Goal: Task Accomplishment & Management: Complete application form

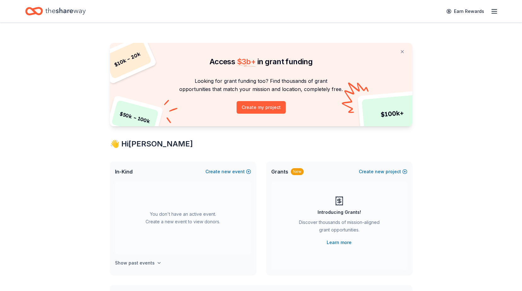
click at [151, 263] on h4 "Show past events" at bounding box center [135, 263] width 40 height 8
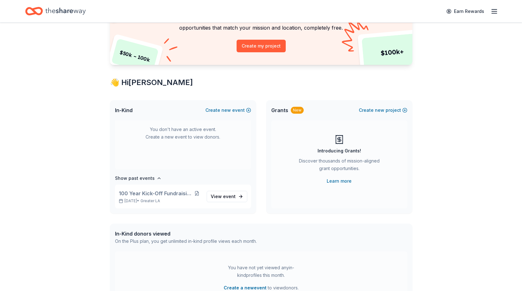
scroll to position [63, 0]
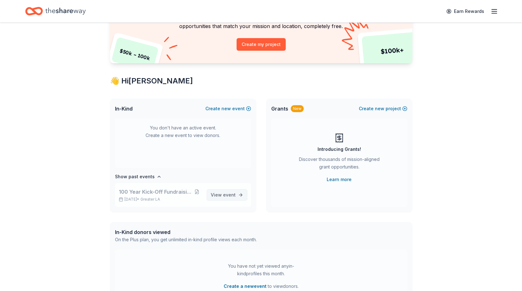
click at [227, 195] on span "event" at bounding box center [229, 194] width 13 height 5
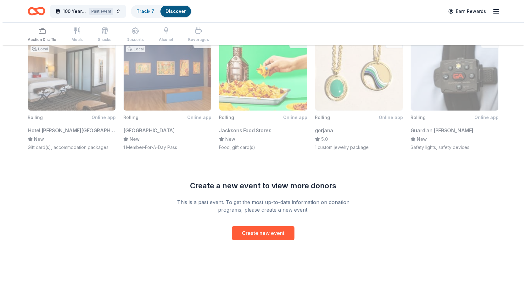
scroll to position [459, 0]
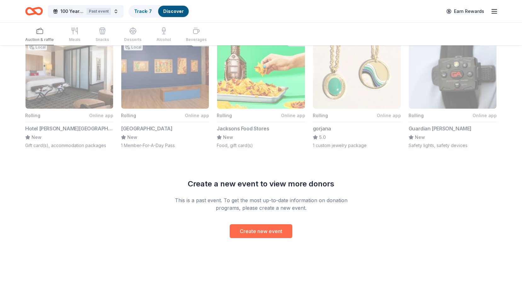
click at [265, 233] on button "Create new event" at bounding box center [260, 231] width 63 height 14
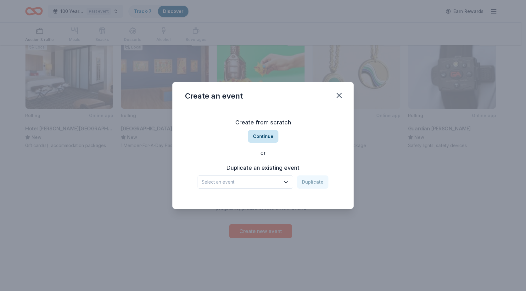
click at [264, 137] on button "Continue" at bounding box center [263, 136] width 31 height 13
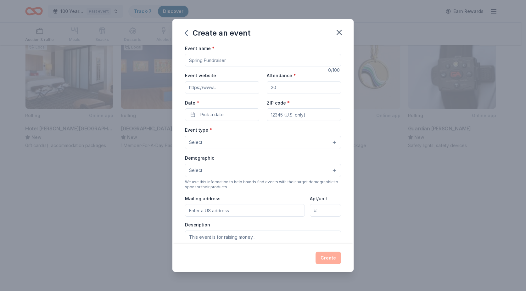
click at [232, 58] on input "Event name *" at bounding box center [263, 60] width 156 height 13
click at [229, 63] on input "Event name *" at bounding box center [263, 60] width 156 height 13
click at [258, 60] on input "Holiday Celebration for Children" at bounding box center [263, 60] width 156 height 13
click at [279, 85] on input "Attendance *" at bounding box center [304, 87] width 74 height 13
click at [227, 115] on button "Pick a date" at bounding box center [222, 114] width 74 height 13
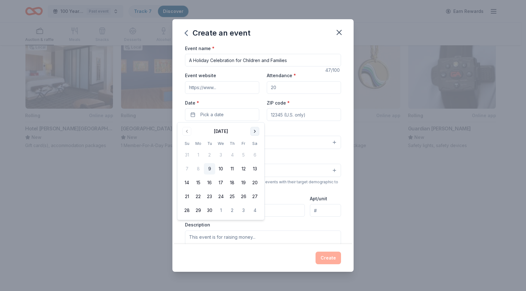
click at [255, 132] on button "Go to next month" at bounding box center [255, 131] width 9 height 9
click at [254, 184] on button "20" at bounding box center [254, 182] width 11 height 11
click at [300, 115] on input "ZIP code *" at bounding box center [304, 114] width 74 height 13
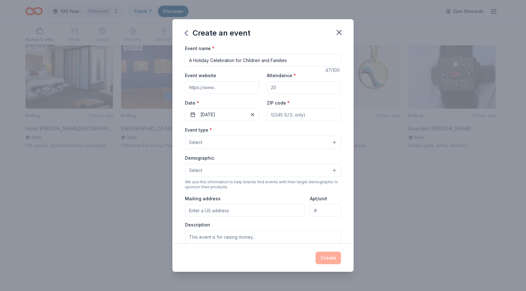
click at [232, 143] on button "Select" at bounding box center [263, 142] width 156 height 13
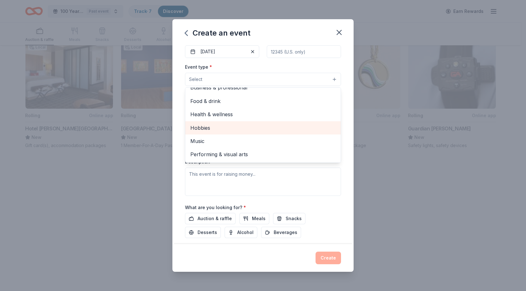
scroll to position [0, 0]
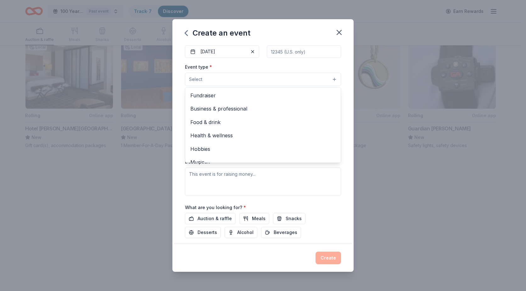
click at [209, 221] on div "Event name * A Holiday Celebration for Children and Families 47 /100 Event webs…" at bounding box center [263, 126] width 156 height 291
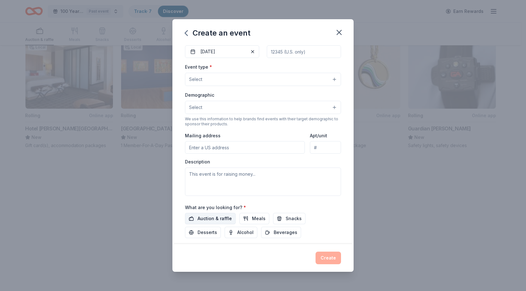
click at [213, 220] on span "Auction & raffle" at bounding box center [215, 219] width 34 height 8
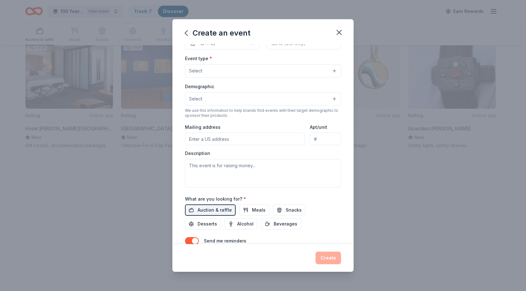
scroll to position [83, 0]
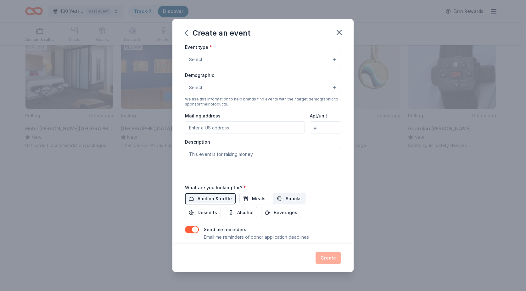
click at [291, 199] on span "Snacks" at bounding box center [294, 199] width 16 height 8
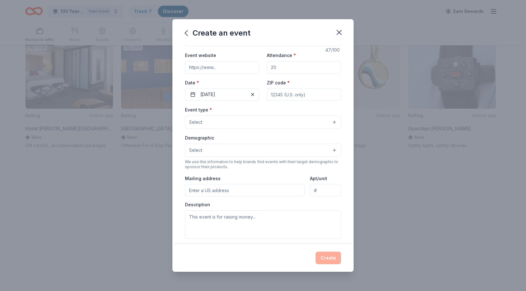
scroll to position [20, 0]
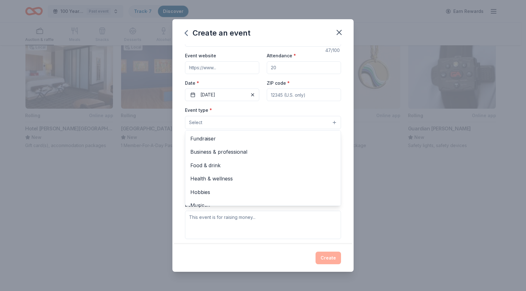
click at [330, 121] on button "Select" at bounding box center [263, 122] width 156 height 13
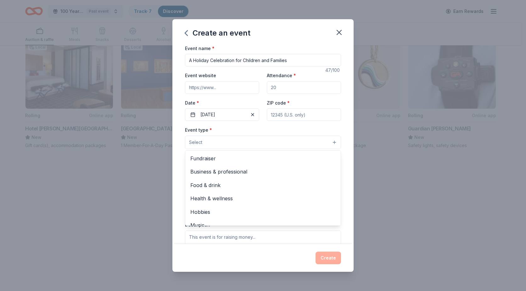
click at [262, 59] on div "Event name * A Holiday Celebration for Children and Families 47 /100 Event webs…" at bounding box center [263, 189] width 156 height 291
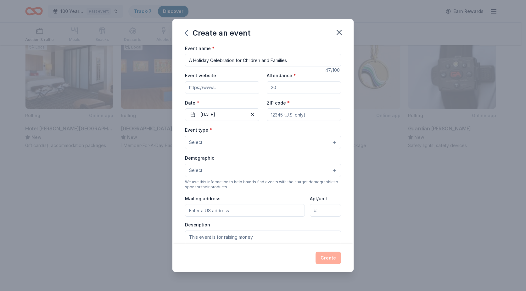
click at [261, 60] on input "A Holiday Celebration for Children and Families" at bounding box center [263, 60] width 156 height 13
type input "A Holiday Celebration for Children, Teens and Families"
click at [275, 88] on input "Attendance *" at bounding box center [304, 87] width 74 height 13
type input "380"
click at [286, 115] on input "ZIP code *" at bounding box center [304, 114] width 74 height 13
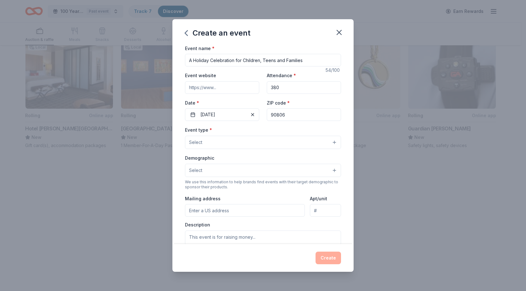
type input "90806"
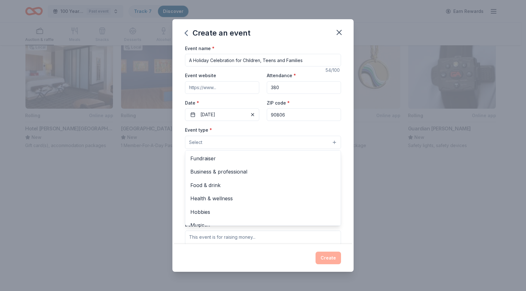
click at [330, 141] on button "Select" at bounding box center [263, 142] width 156 height 13
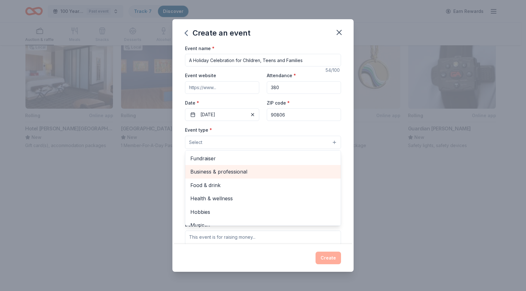
scroll to position [21, 0]
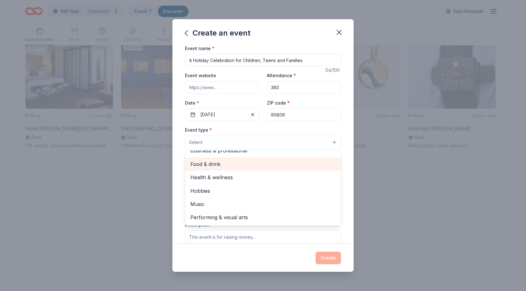
click at [226, 164] on span "Food & drink" at bounding box center [262, 164] width 145 height 8
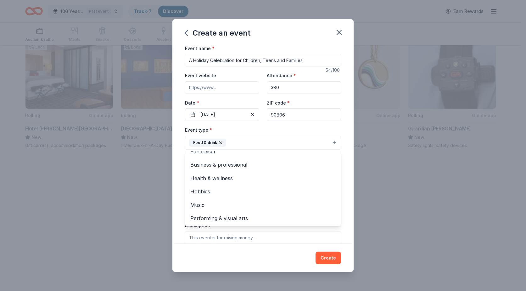
click at [344, 130] on div "Event name * A Holiday Celebration for Children, Teens and Families 54 /100 Eve…" at bounding box center [263, 144] width 181 height 200
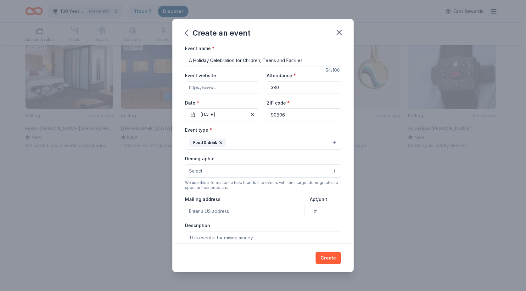
click at [329, 143] on button "Food & drink" at bounding box center [263, 143] width 156 height 14
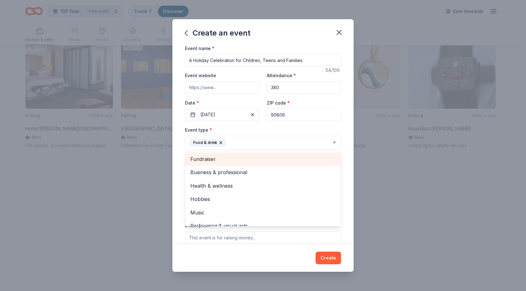
click at [214, 160] on span "Fundraiser" at bounding box center [262, 159] width 145 height 8
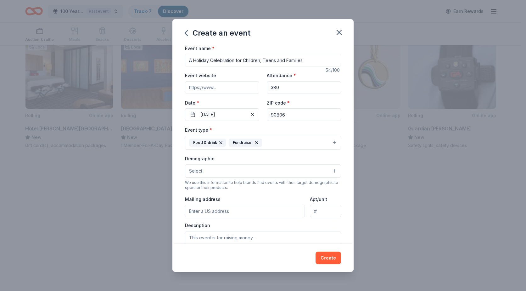
click at [332, 142] on button "Food & drink Fundraiser" at bounding box center [263, 143] width 156 height 14
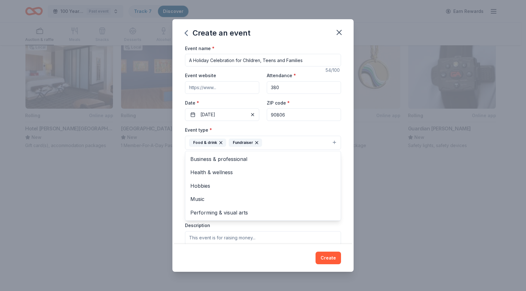
click at [332, 142] on button "Food & drink Fundraiser" at bounding box center [263, 143] width 156 height 14
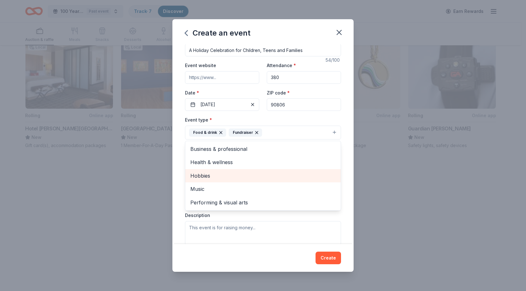
scroll to position [0, 0]
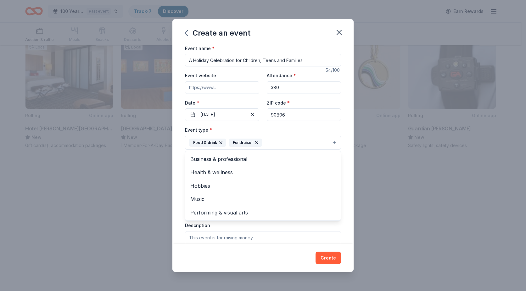
click at [335, 127] on div "Event type * Food & drink Fundraiser Business & professional Health & wellness …" at bounding box center [263, 138] width 156 height 24
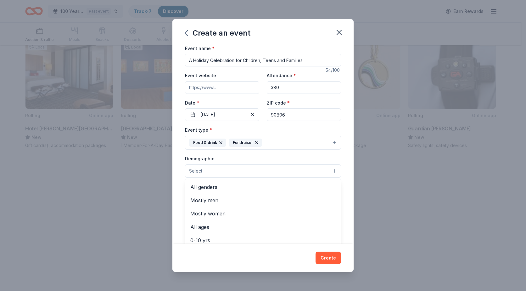
click at [205, 171] on button "Select" at bounding box center [263, 170] width 156 height 13
click at [220, 187] on span "All genders" at bounding box center [262, 187] width 145 height 8
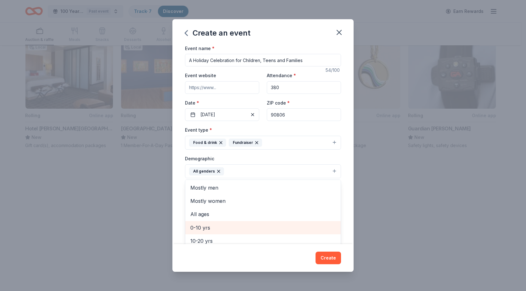
click at [204, 229] on span "0-10 yrs" at bounding box center [262, 228] width 145 height 8
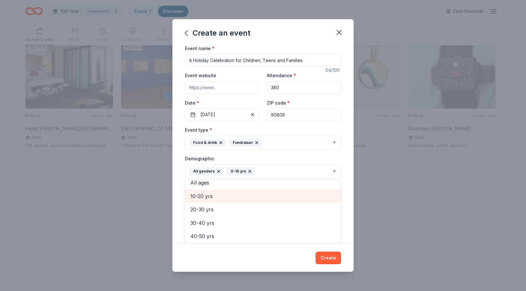
click at [210, 197] on span "10-20 yrs" at bounding box center [262, 196] width 145 height 8
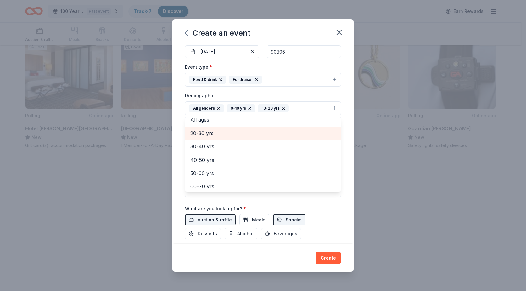
click at [210, 135] on span "20-30 yrs" at bounding box center [262, 133] width 145 height 8
click at [212, 136] on span "30-40 yrs" at bounding box center [262, 133] width 145 height 8
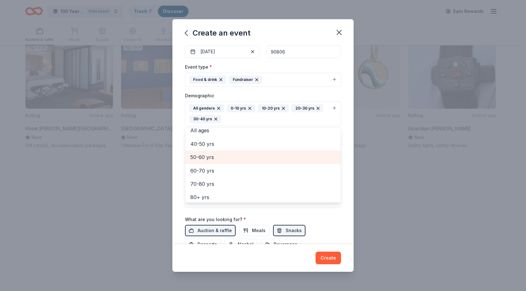
scroll to position [34, 0]
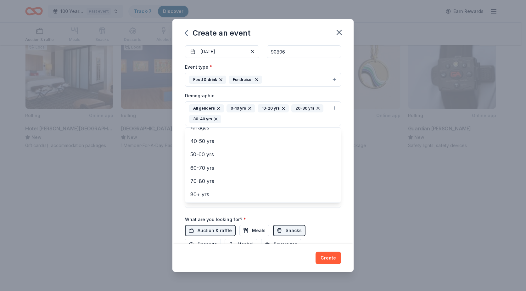
click at [338, 212] on div "Event name * A Holiday Celebration for Children, Teens and Families 54 /100 Eve…" at bounding box center [263, 144] width 181 height 200
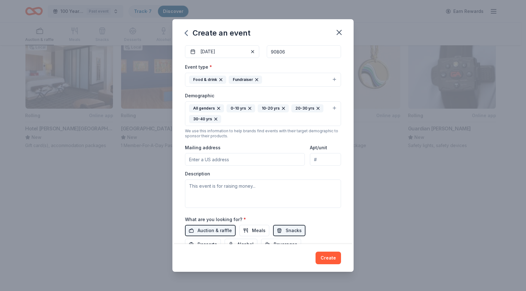
click at [200, 160] on input "Mailing address" at bounding box center [245, 159] width 120 height 13
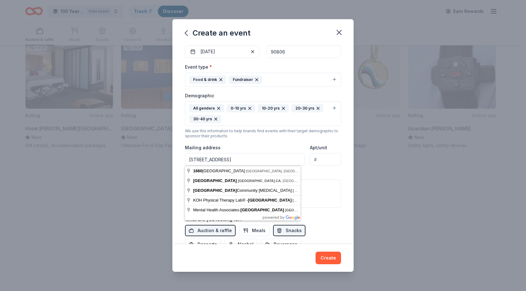
type input "[STREET_ADDRESS]"
click at [319, 160] on input "Apt/unit" at bounding box center [325, 159] width 31 height 13
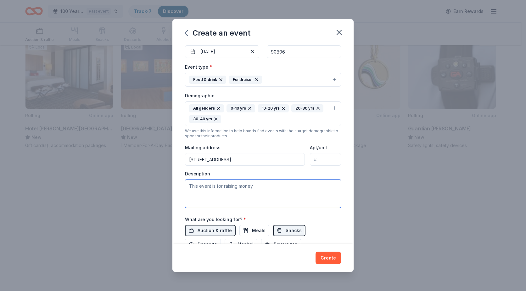
click at [224, 190] on textarea at bounding box center [263, 193] width 156 height 28
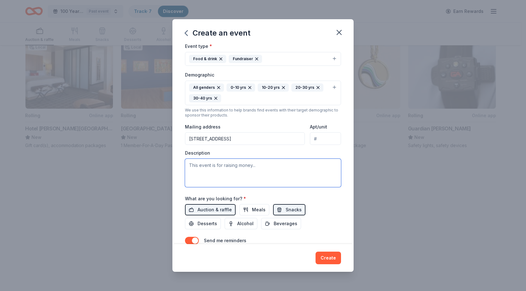
scroll to position [94, 0]
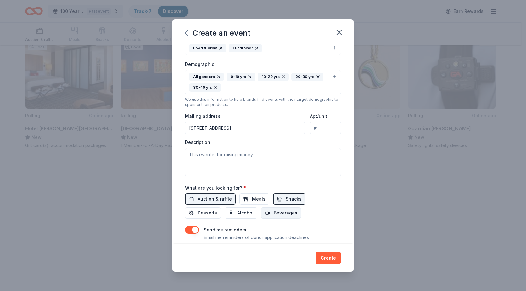
click at [275, 212] on span "Beverages" at bounding box center [286, 213] width 24 height 8
click at [252, 201] on span "Meals" at bounding box center [259, 199] width 14 height 8
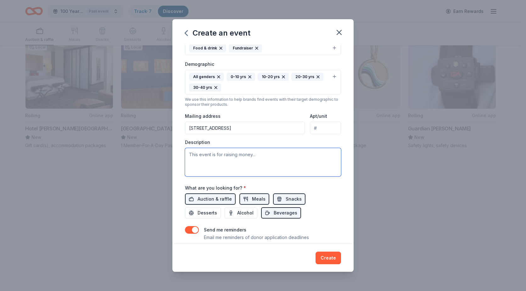
click at [199, 154] on textarea at bounding box center [263, 162] width 156 height 28
click at [215, 161] on textarea "This event is a holiday celebration for the Clinic's clients and their families…" at bounding box center [263, 162] width 156 height 28
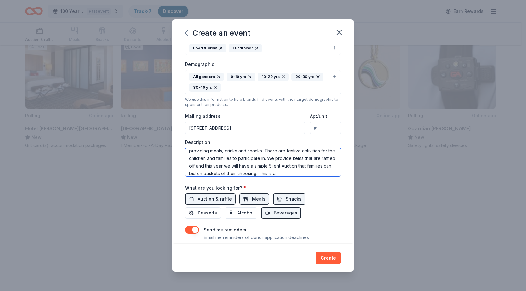
scroll to position [26, 0]
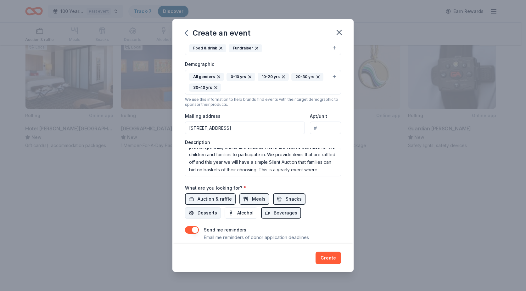
click at [199, 212] on span "Desserts" at bounding box center [208, 213] width 20 height 8
click at [253, 200] on span "Meals" at bounding box center [259, 199] width 14 height 8
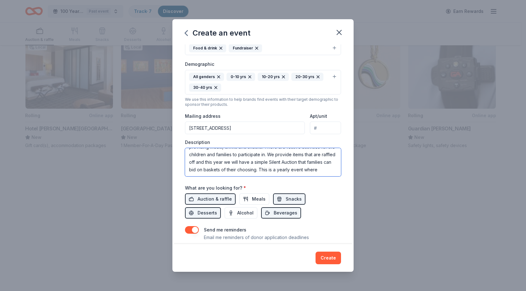
click at [237, 172] on textarea "This event is a holiday celebration for the Clinic's clients and their families…" at bounding box center [263, 162] width 156 height 28
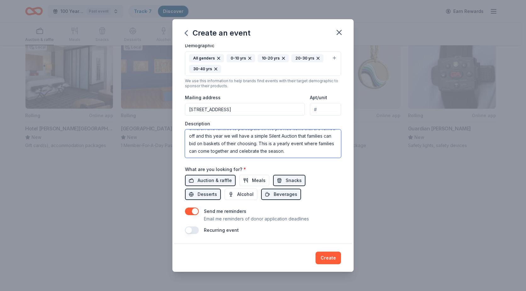
scroll to position [0, 0]
click at [275, 136] on textarea "This event is a holiday celebration for the Clinic's clients and their families…" at bounding box center [263, 143] width 156 height 28
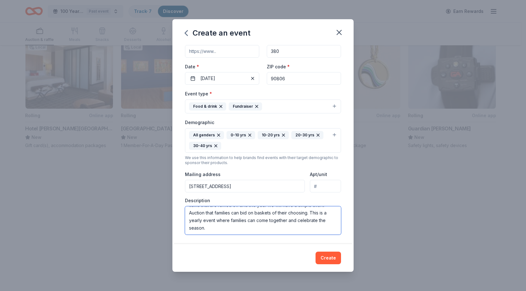
scroll to position [19, 0]
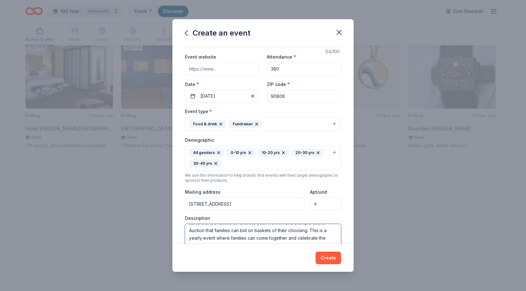
type textarea "This event is a holiday celebration for [PERSON_NAME] Clinic's clients and thei…"
click at [328, 151] on button "All genders 0-10 yrs 10-20 yrs 20-30 yrs 30-40 yrs" at bounding box center [263, 158] width 156 height 25
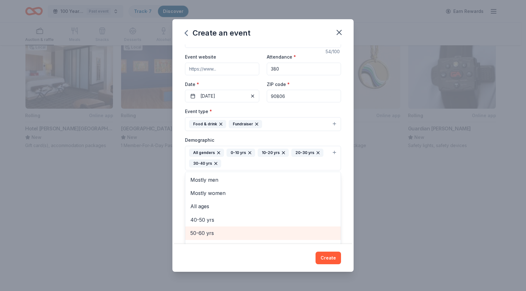
click at [205, 232] on span "50-60 yrs" at bounding box center [262, 233] width 145 height 8
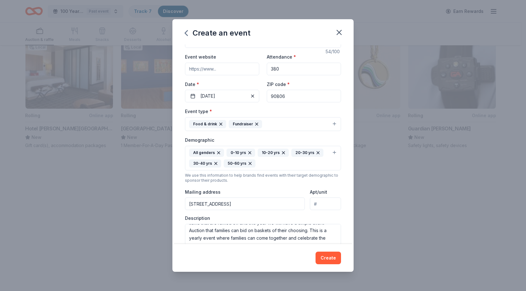
click at [249, 164] on icon "button" at bounding box center [250, 163] width 3 height 3
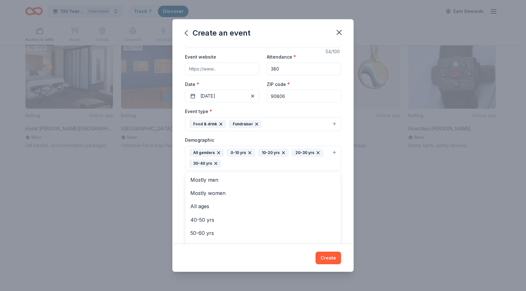
click at [331, 152] on button "All genders 0-10 yrs 10-20 yrs 20-30 yrs 30-40 yrs" at bounding box center [263, 158] width 156 height 25
click at [216, 162] on icon "button" at bounding box center [215, 163] width 5 height 5
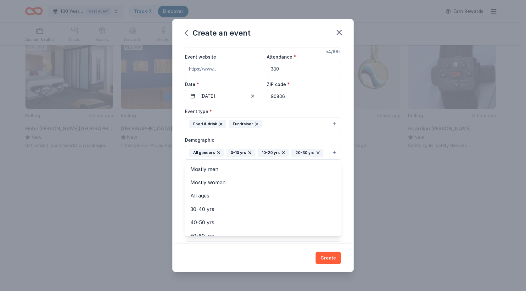
click at [317, 153] on icon "button" at bounding box center [318, 152] width 3 height 3
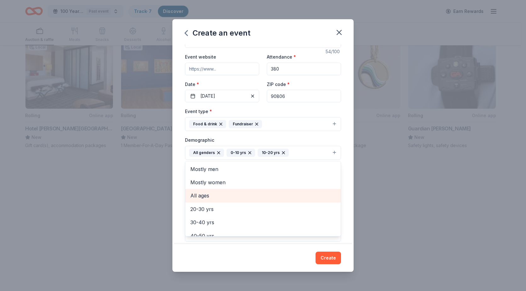
click at [205, 195] on span "All ages" at bounding box center [262, 195] width 145 height 8
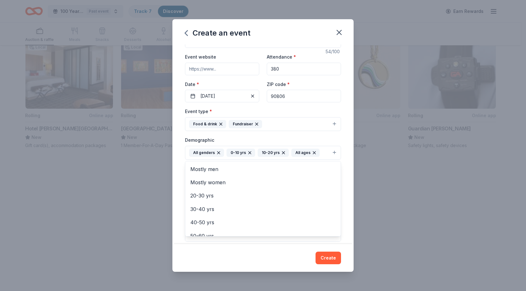
click at [341, 140] on div "Event name * A Holiday Celebration for Children, Teens and Families 54 /100 Eve…" at bounding box center [263, 144] width 181 height 200
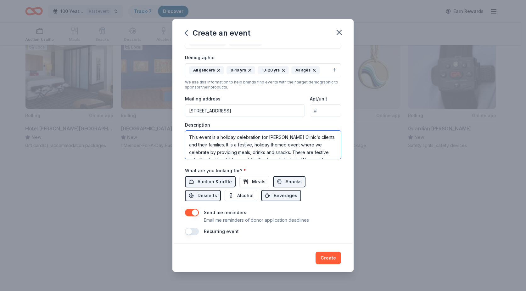
scroll to position [102, 0]
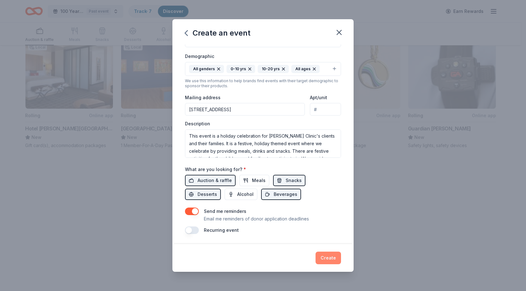
click at [328, 258] on button "Create" at bounding box center [328, 258] width 25 height 13
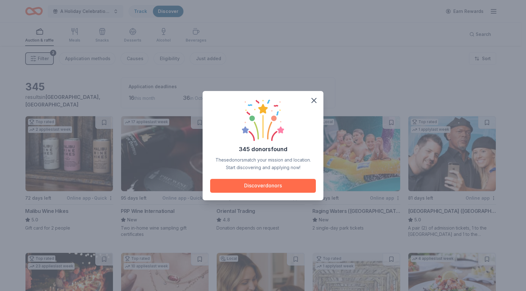
click at [264, 187] on button "Discover donors" at bounding box center [263, 186] width 106 height 14
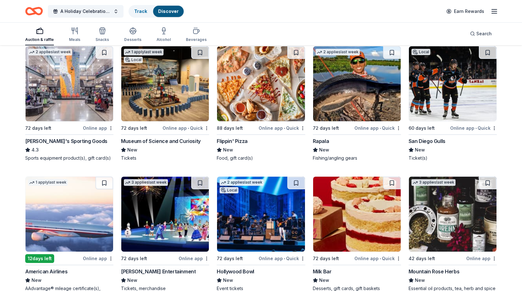
scroll to position [3244, 0]
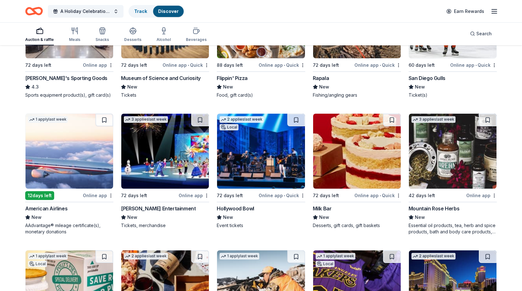
click at [152, 208] on div "[PERSON_NAME] Entertainment" at bounding box center [158, 209] width 75 height 8
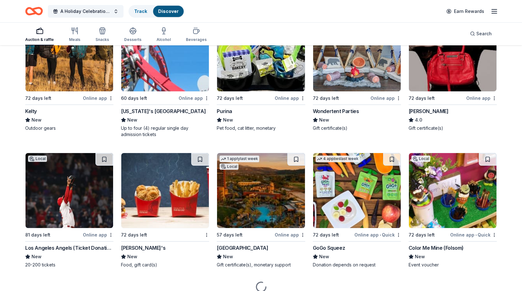
scroll to position [5514, 0]
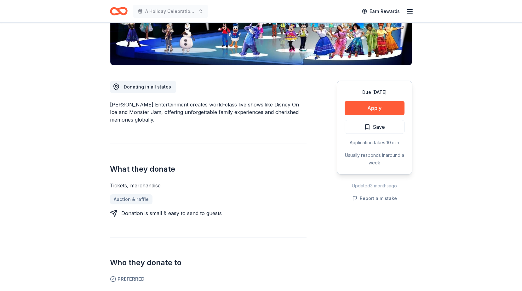
scroll to position [94, 0]
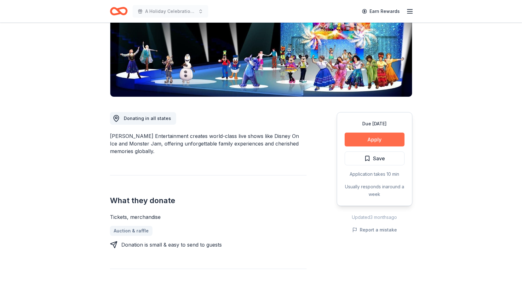
click at [376, 140] on button "Apply" at bounding box center [374, 140] width 60 height 14
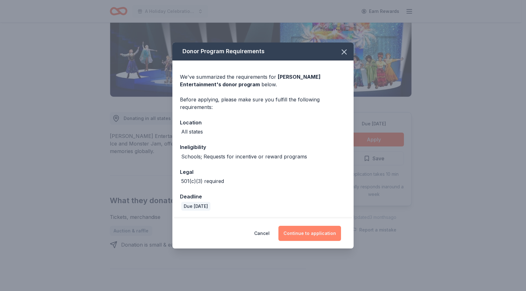
click at [310, 233] on button "Continue to application" at bounding box center [310, 233] width 63 height 15
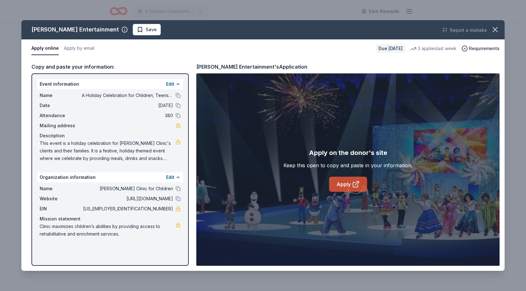
click at [346, 184] on link "Apply" at bounding box center [348, 184] width 38 height 15
click at [499, 30] on icon "button" at bounding box center [495, 29] width 9 height 9
